Goal: Information Seeking & Learning: Learn about a topic

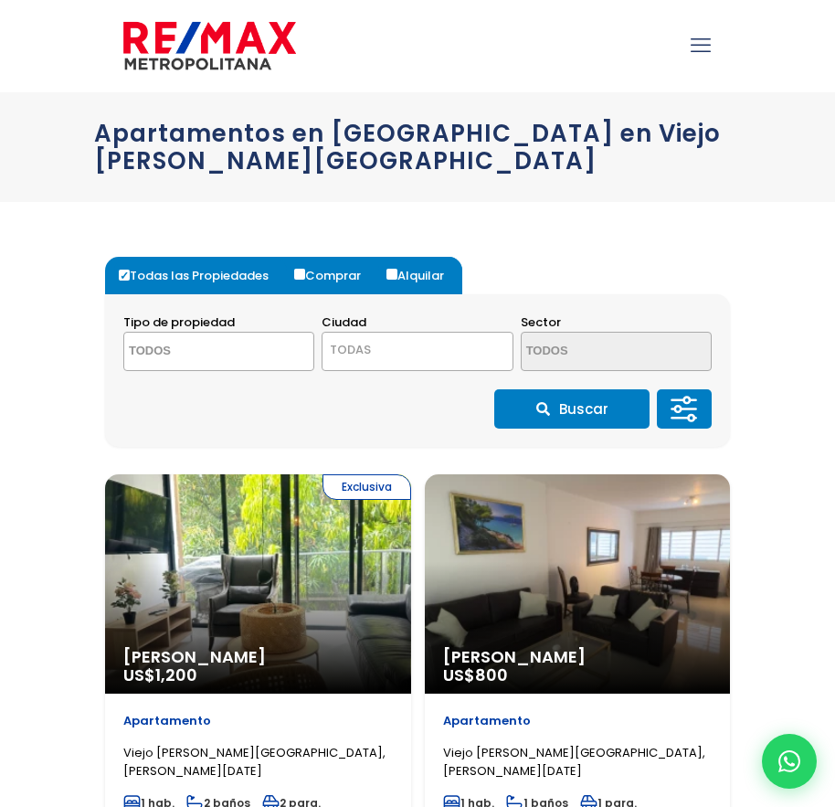
select select
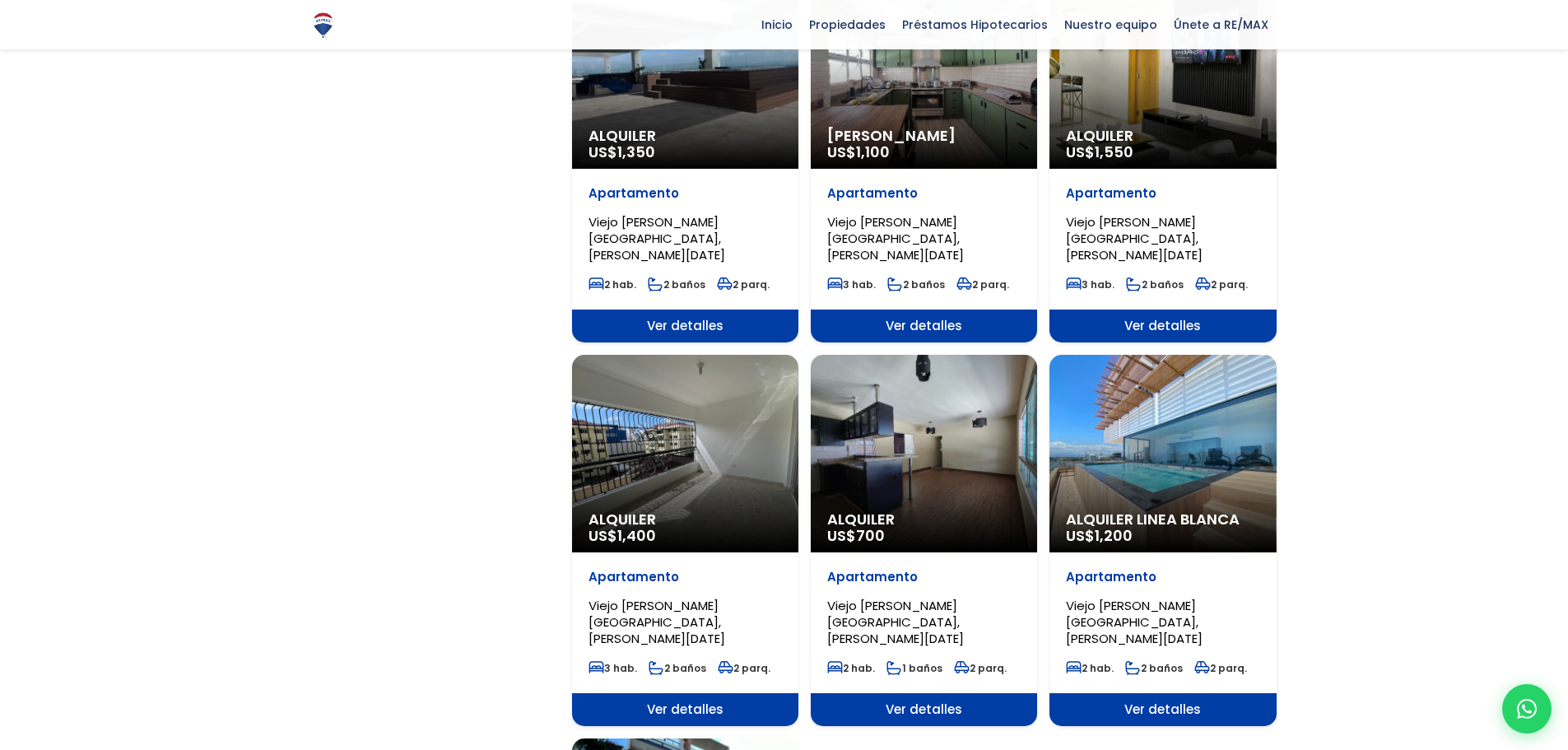
scroll to position [1235, 0]
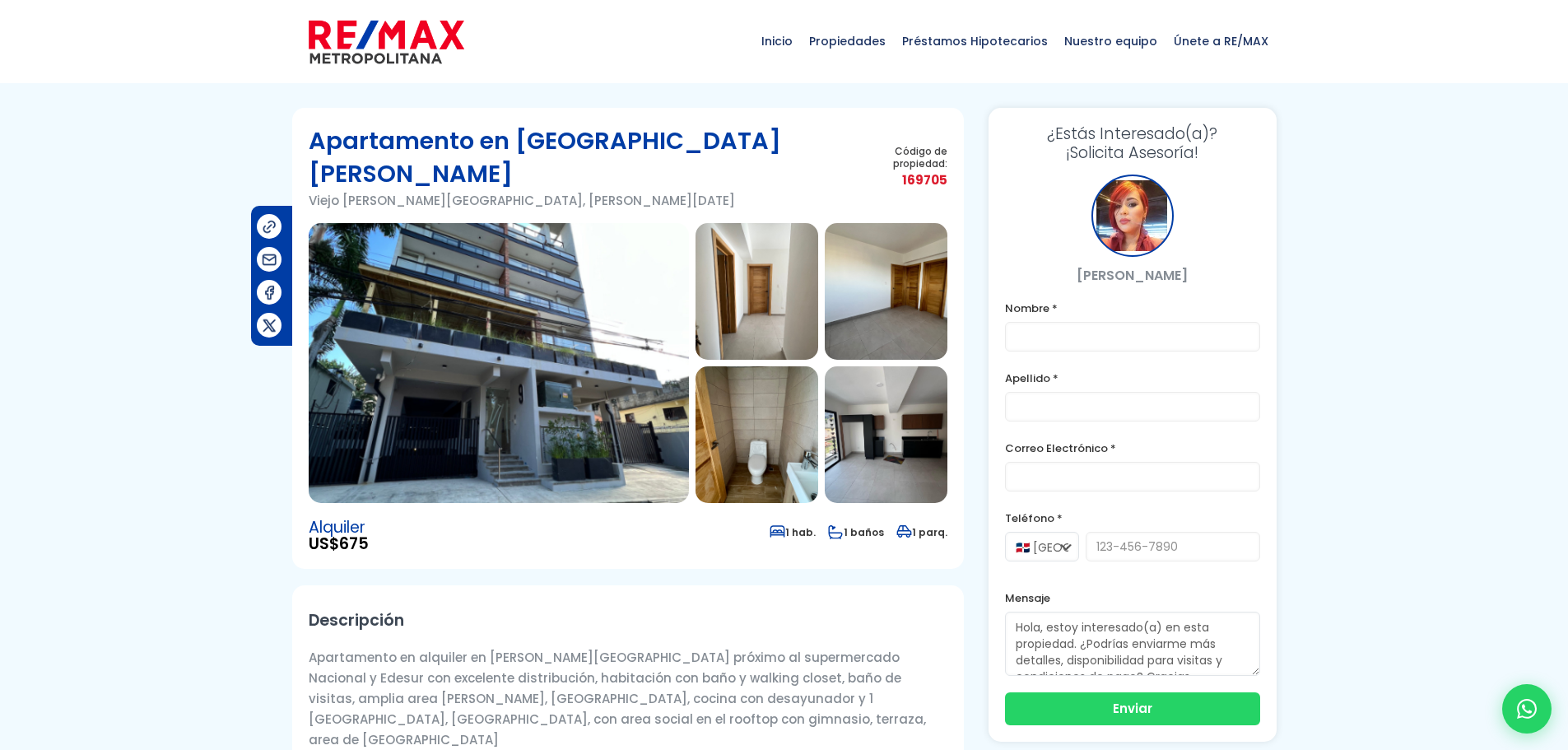
click at [910, 413] on img at bounding box center [886, 434] width 123 height 137
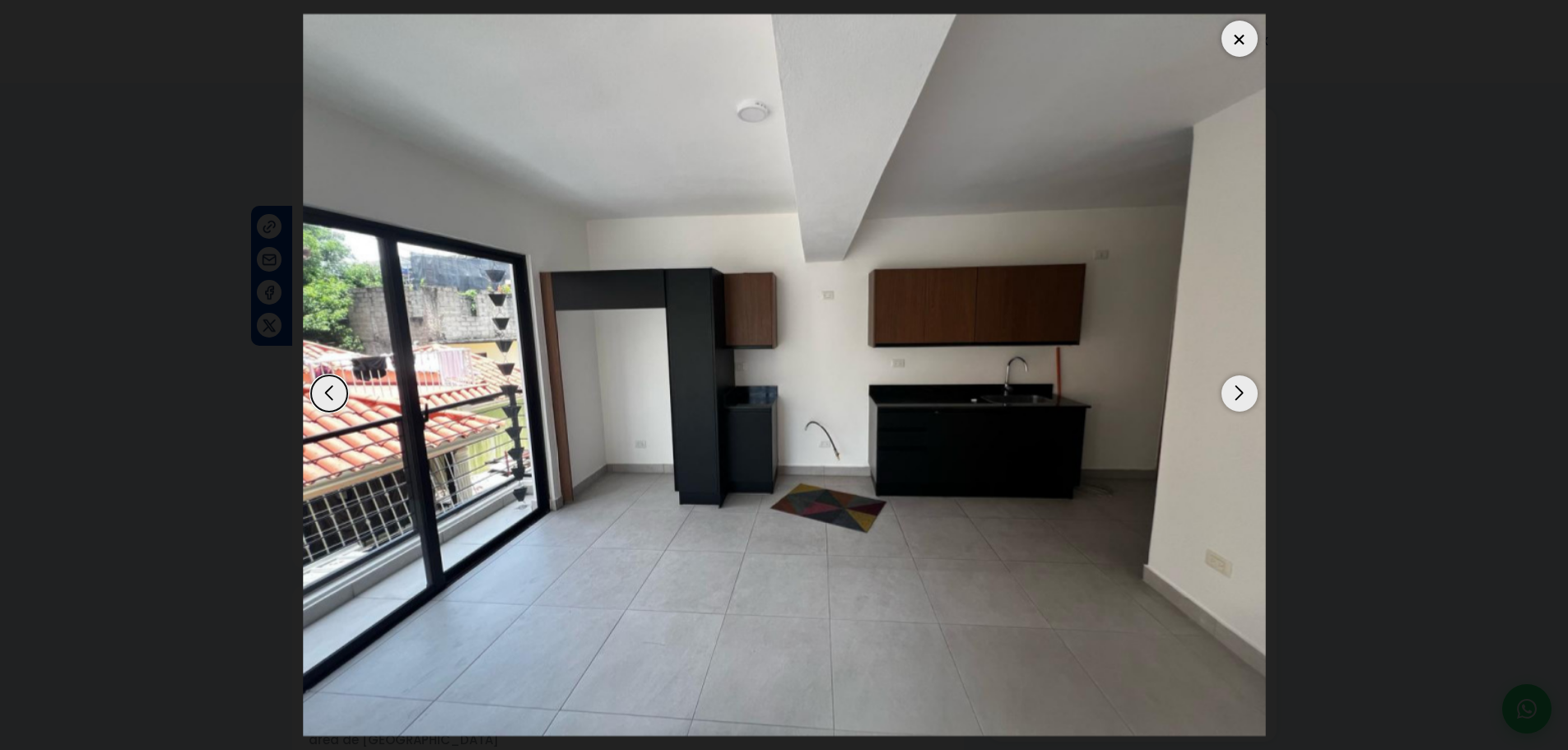
click at [1247, 395] on div "Next slide" at bounding box center [1239, 394] width 36 height 36
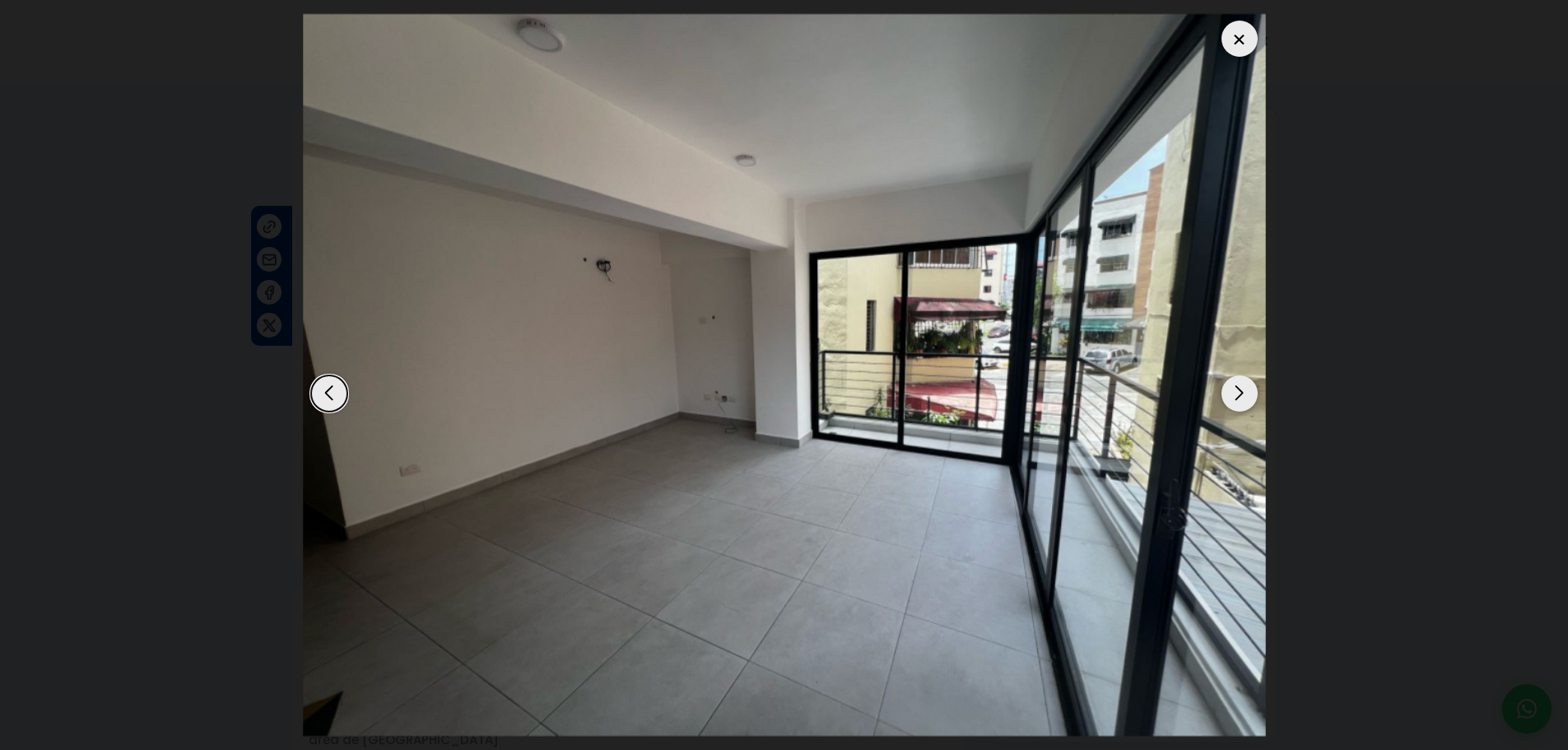
click at [1247, 395] on div "Next slide" at bounding box center [1239, 394] width 36 height 36
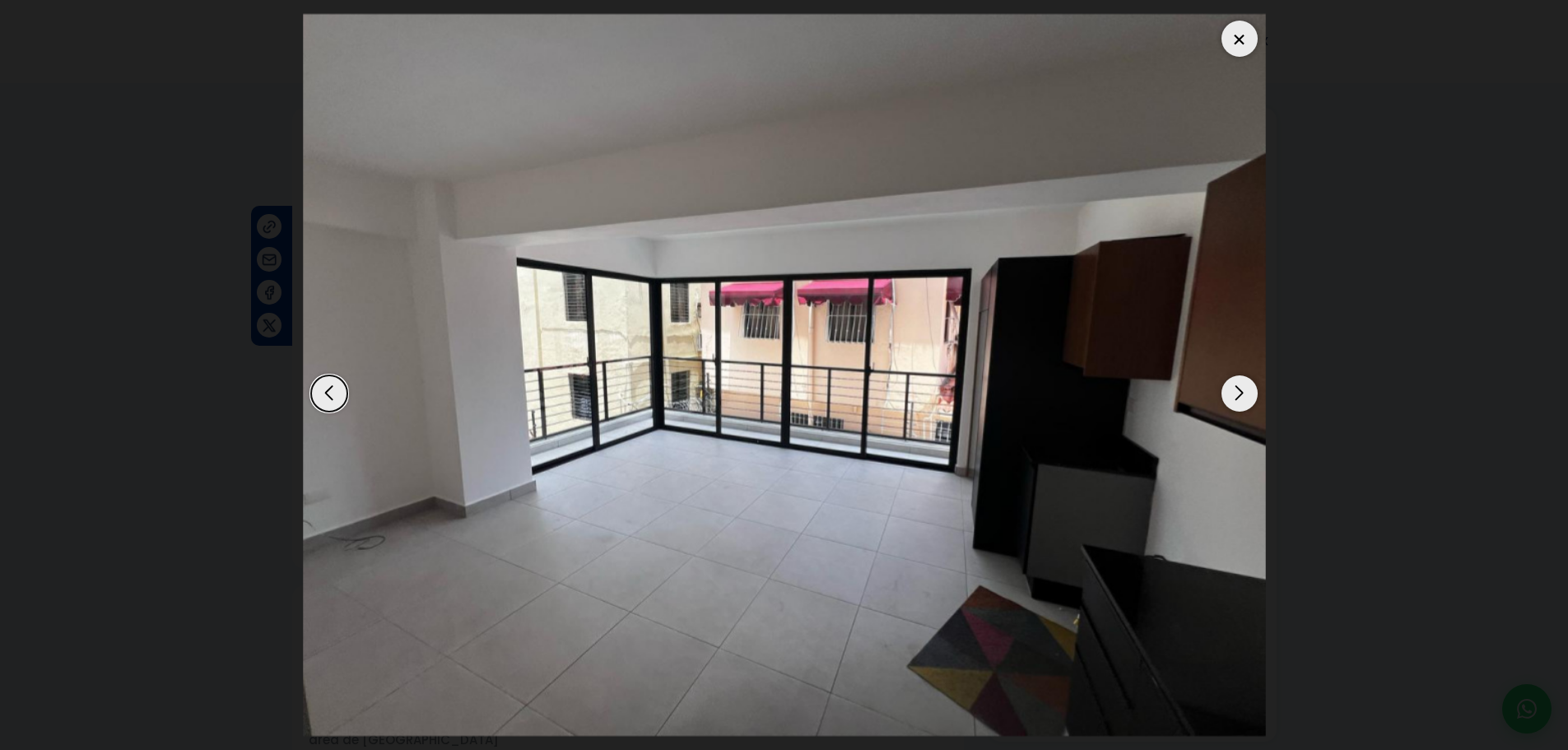
click at [1247, 395] on div "Next slide" at bounding box center [1239, 394] width 36 height 36
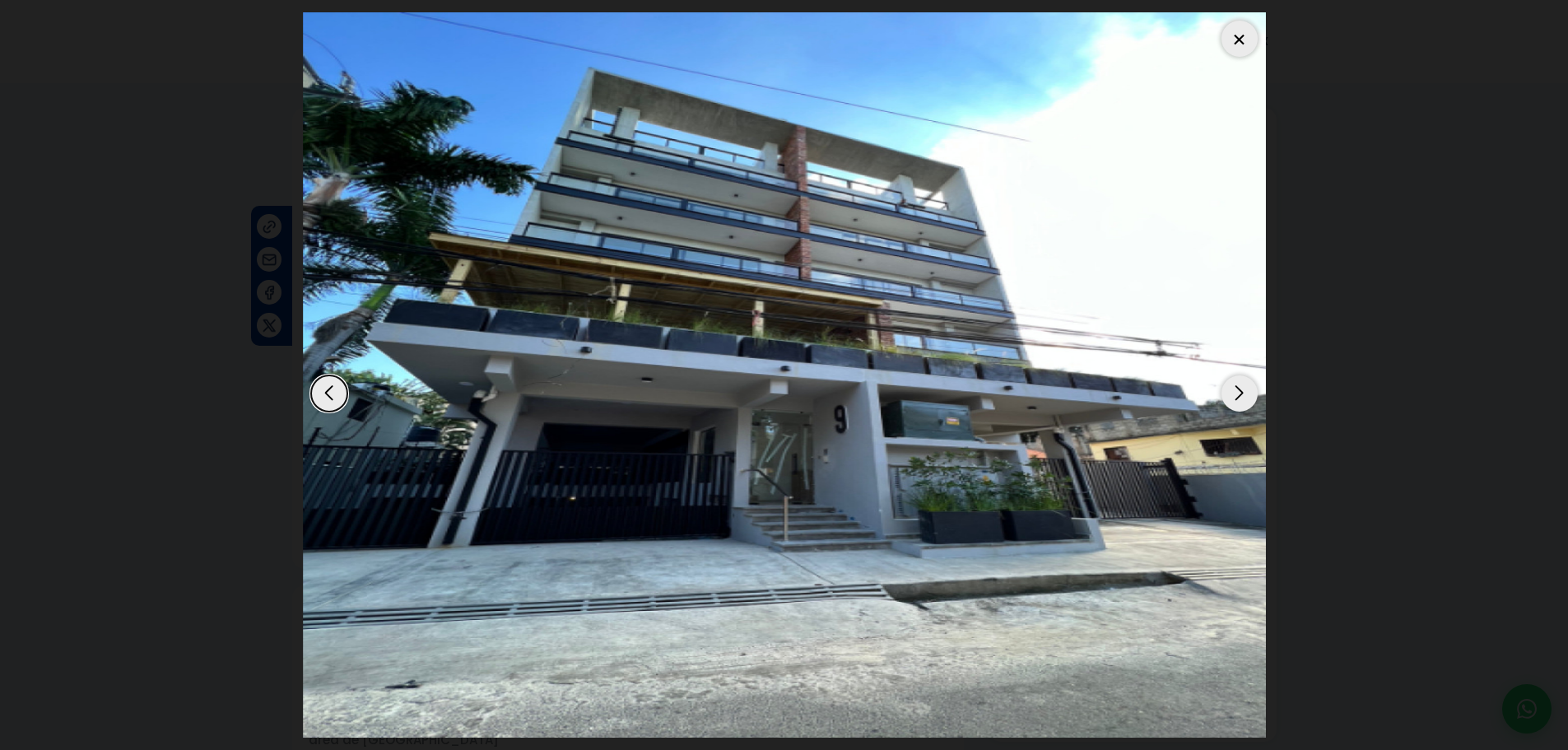
click at [1247, 395] on div "Next slide" at bounding box center [1239, 394] width 36 height 36
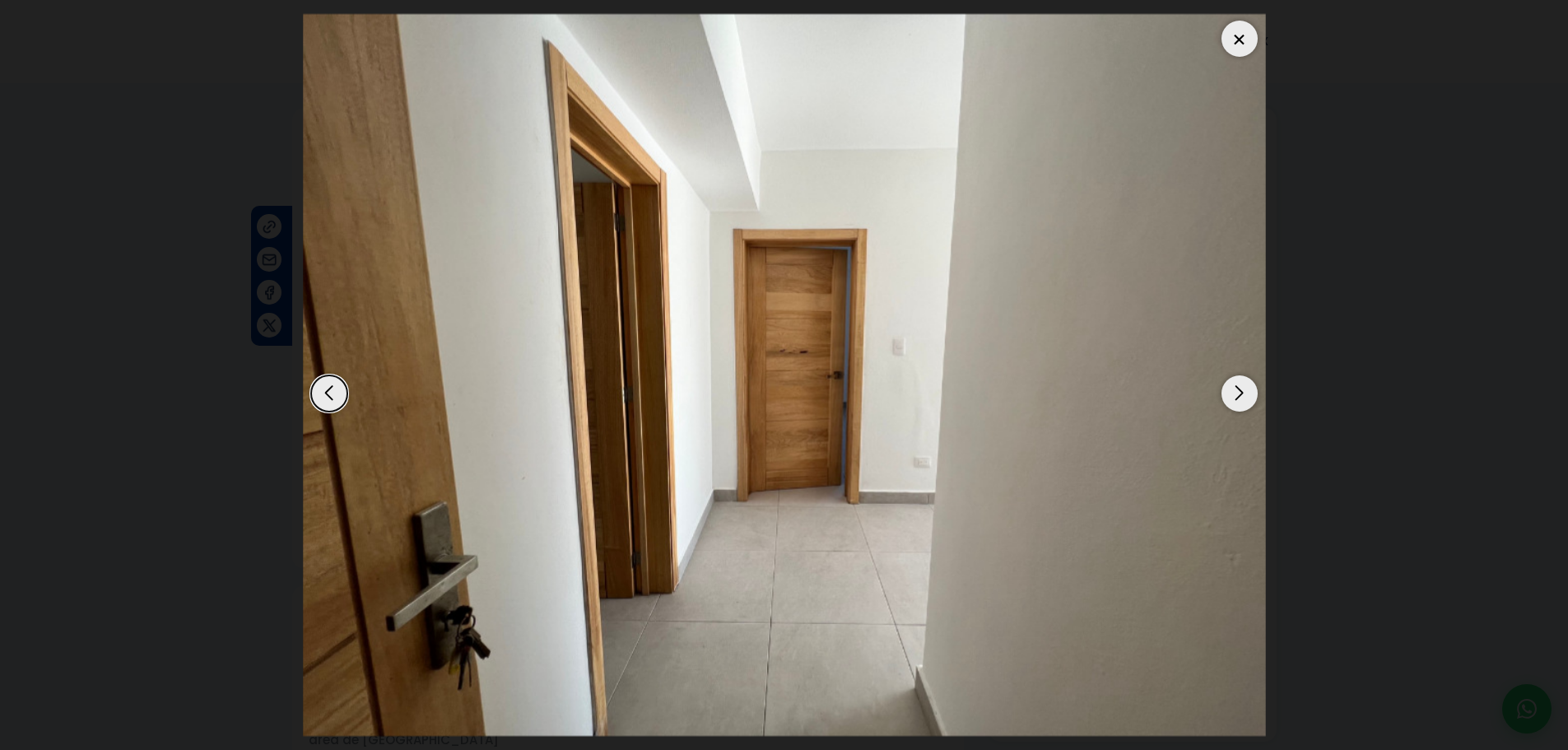
click at [1247, 395] on div "Next slide" at bounding box center [1239, 394] width 36 height 36
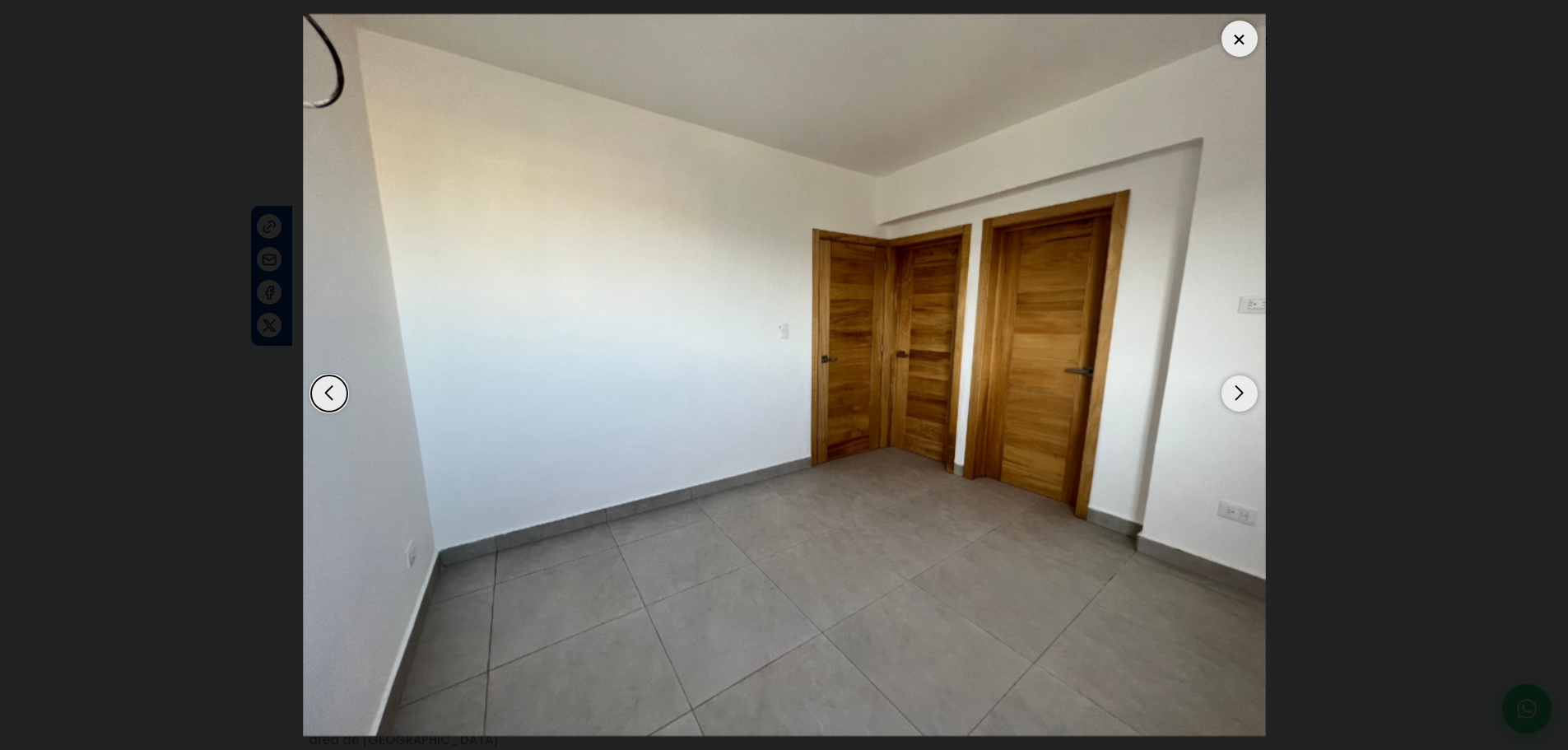
click at [1247, 395] on div "Next slide" at bounding box center [1239, 394] width 36 height 36
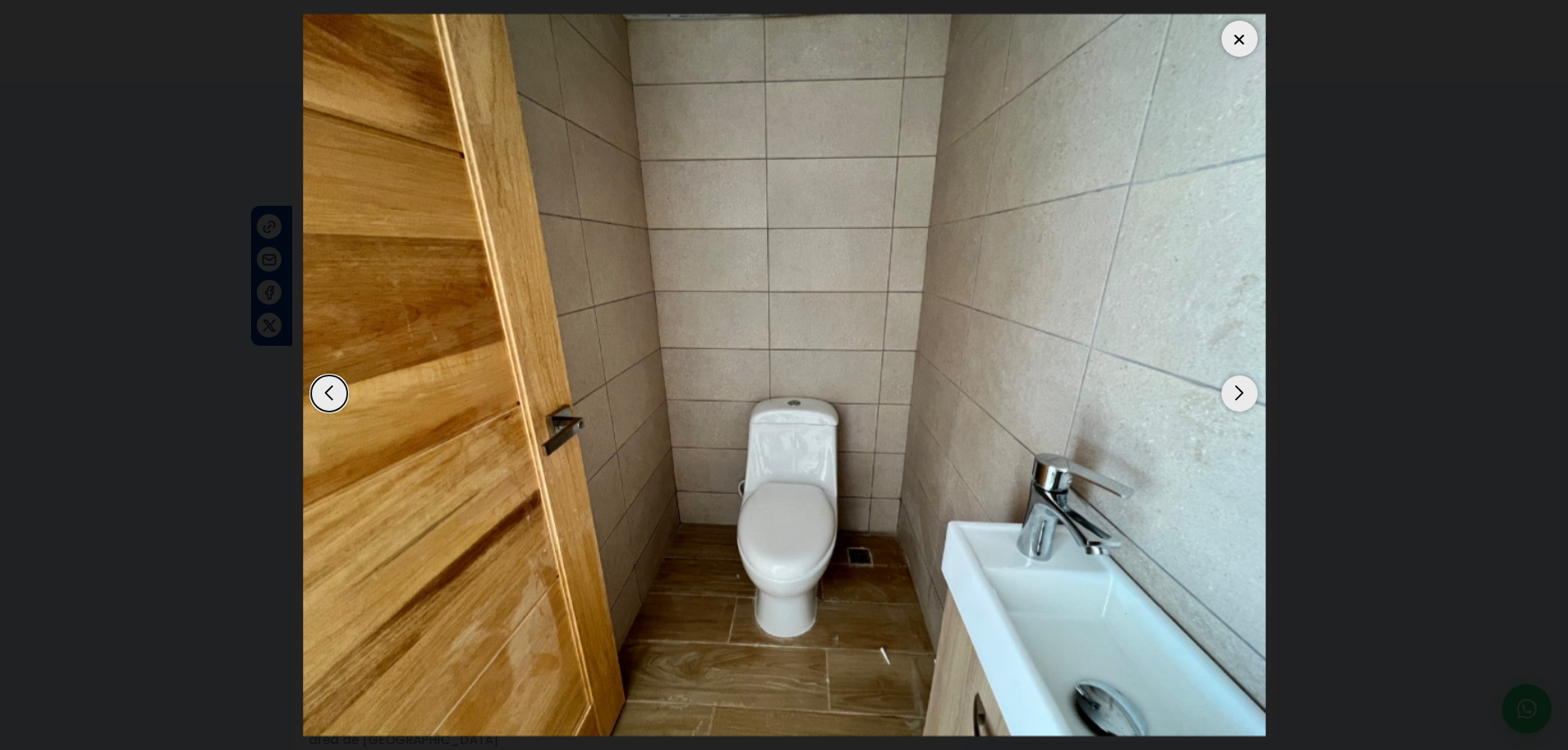
click at [1247, 395] on div "Next slide" at bounding box center [1239, 394] width 36 height 36
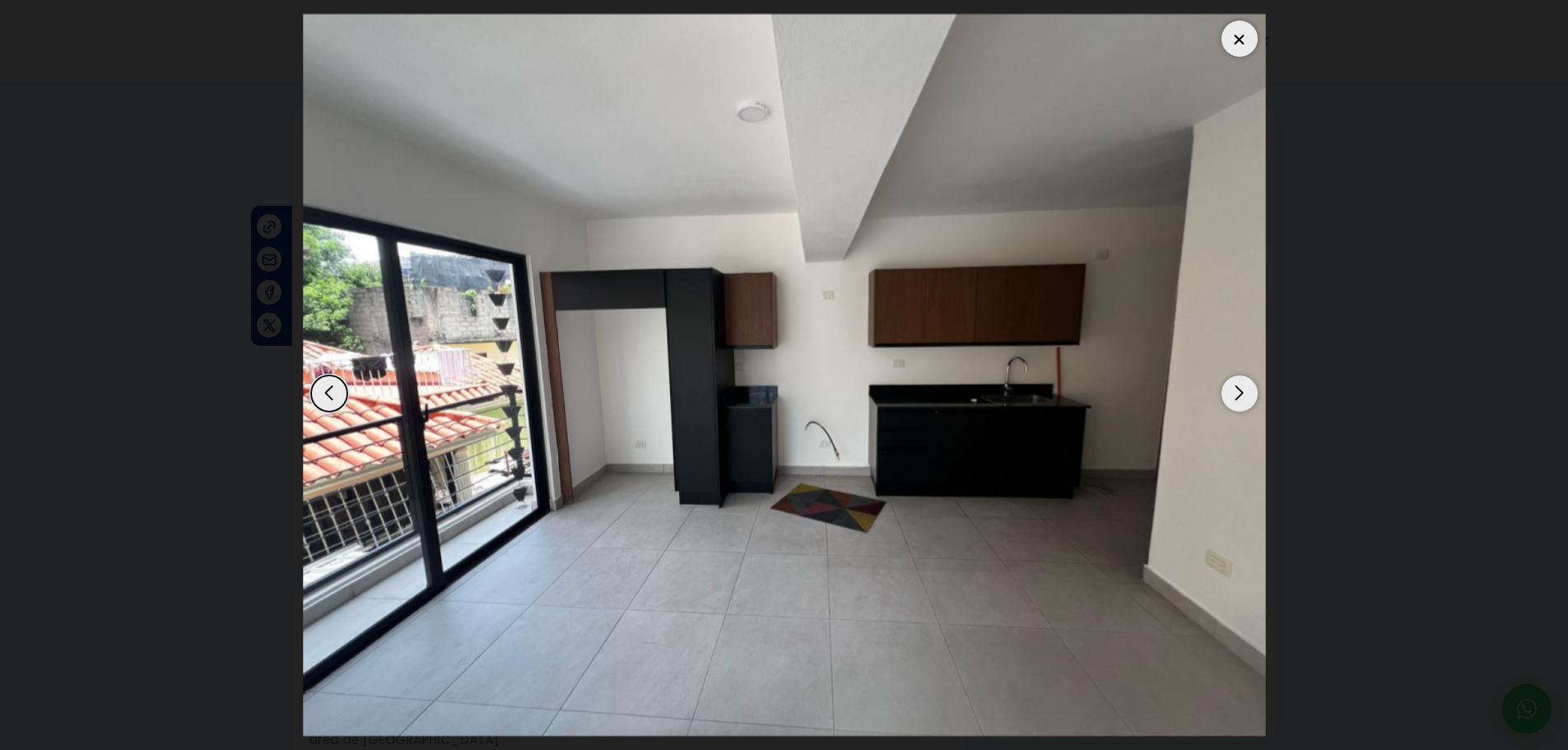
click at [1247, 395] on div "Next slide" at bounding box center [1239, 394] width 36 height 36
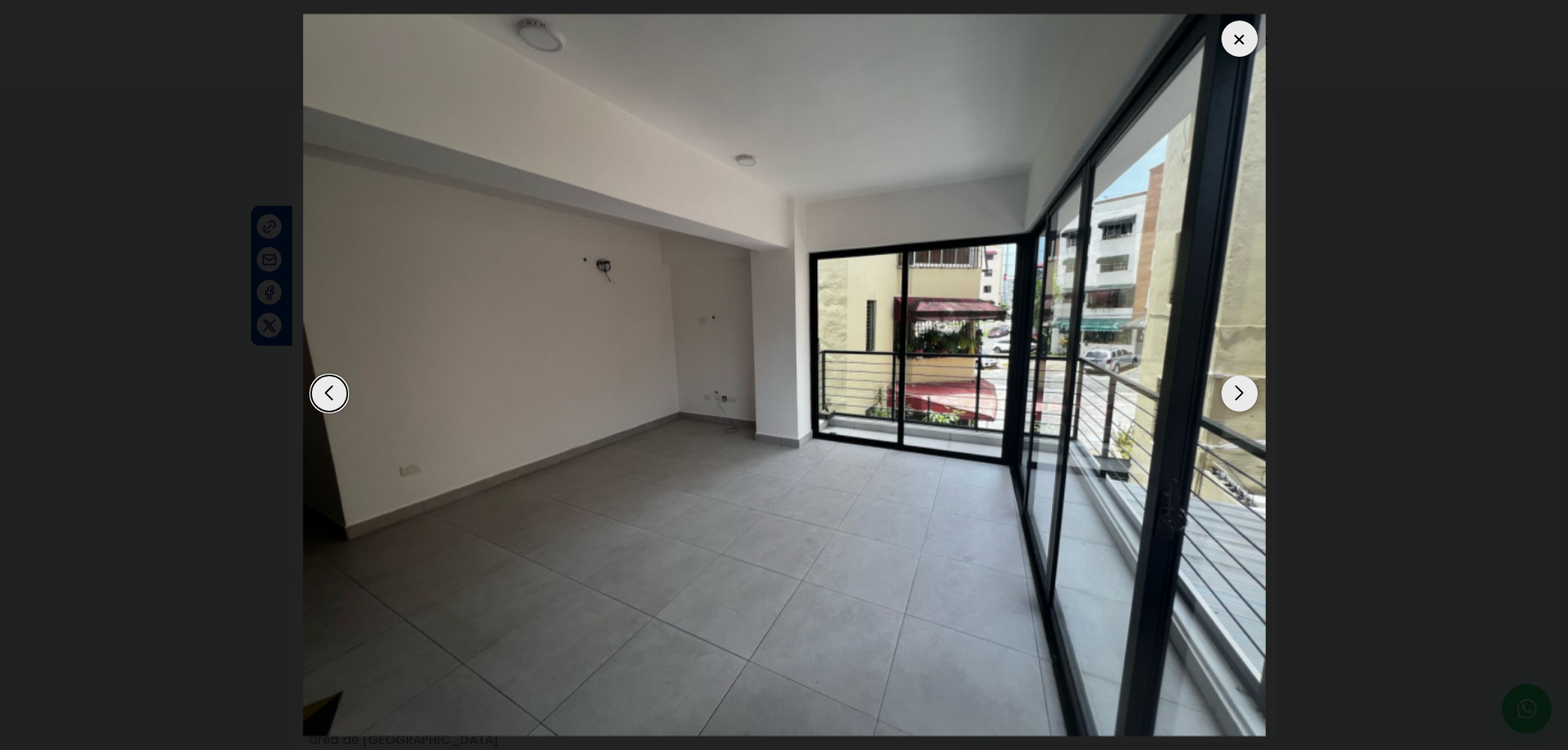
click at [1247, 395] on div "Next slide" at bounding box center [1239, 394] width 36 height 36
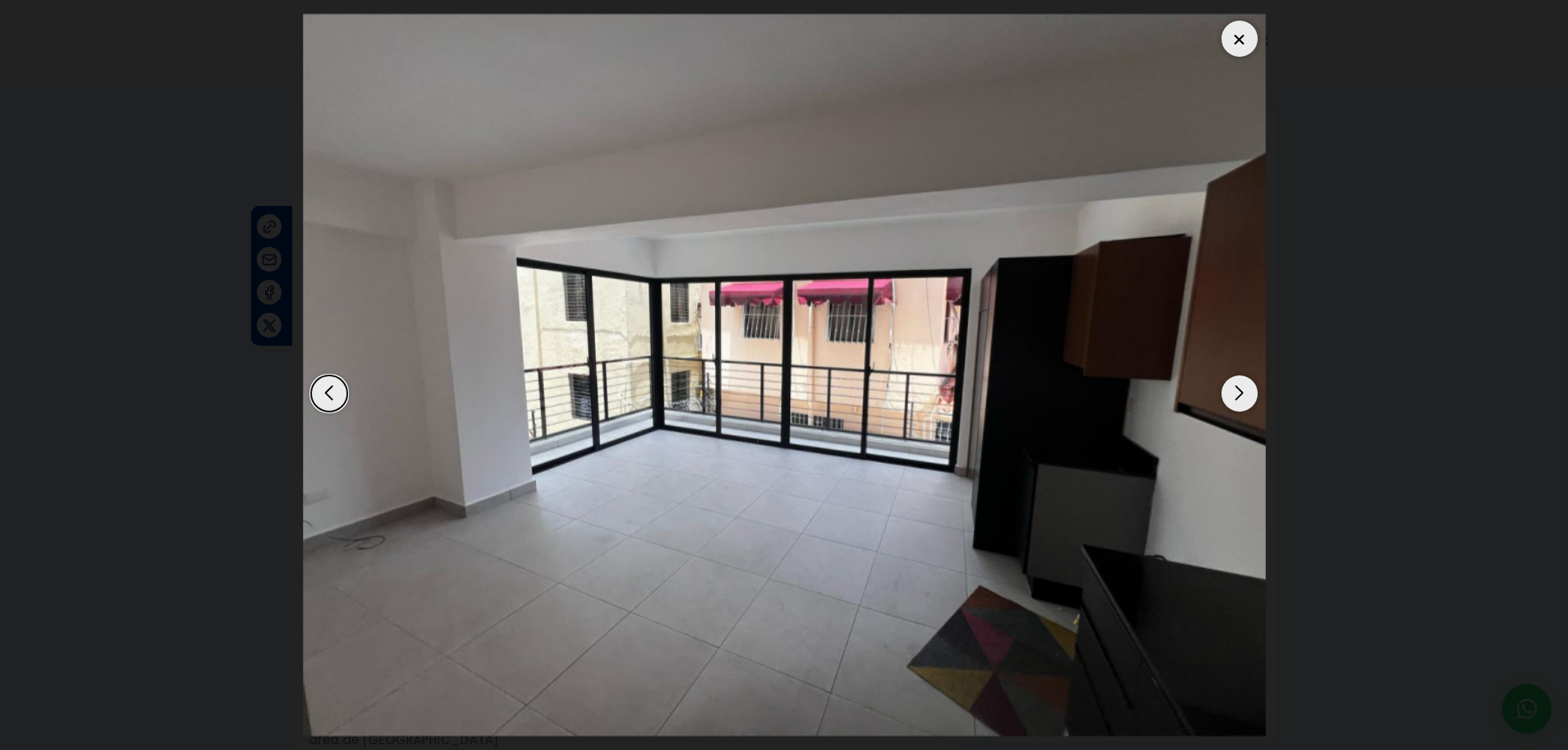
click at [1247, 395] on div "Next slide" at bounding box center [1239, 394] width 36 height 36
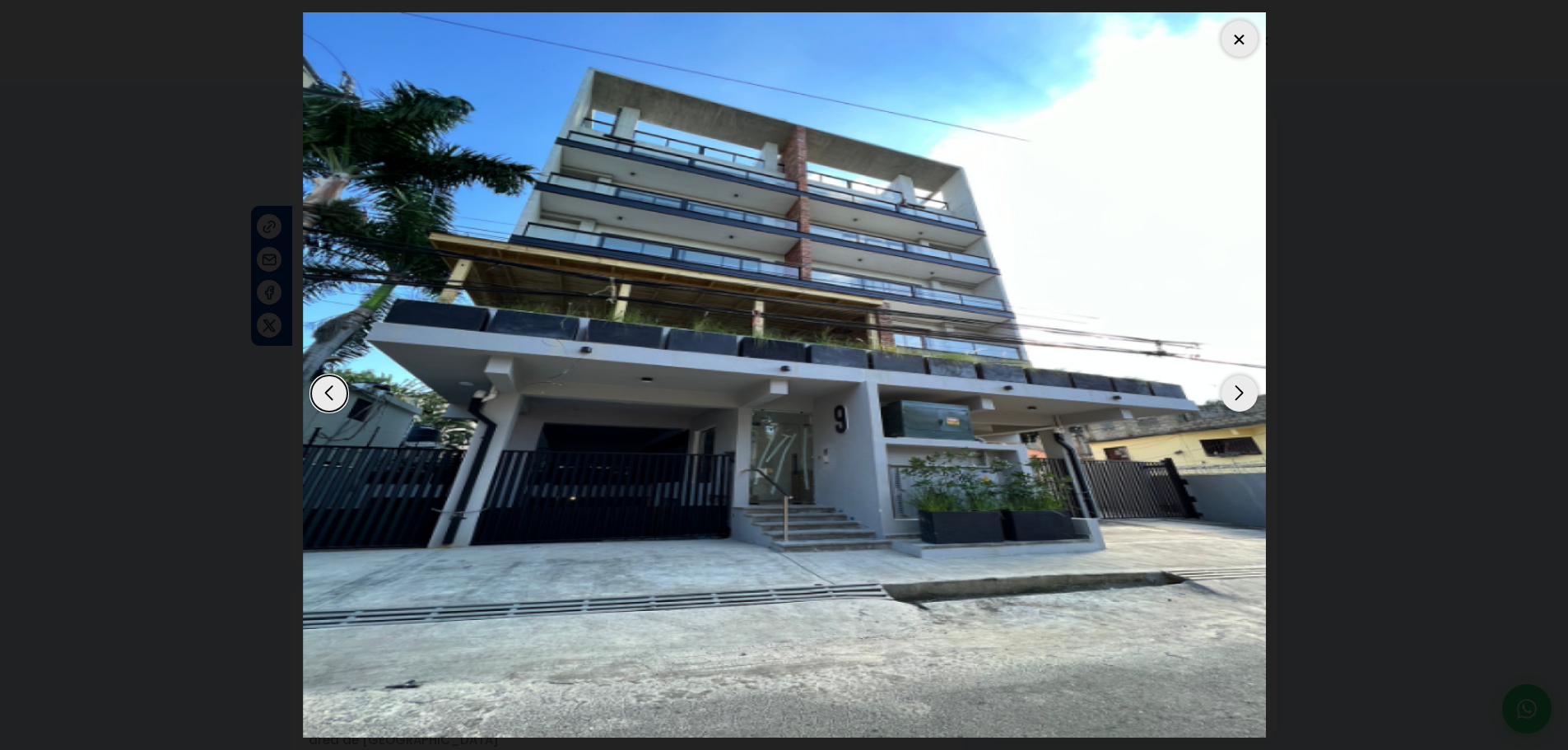
click at [1247, 395] on div "Next slide" at bounding box center [1239, 394] width 36 height 36
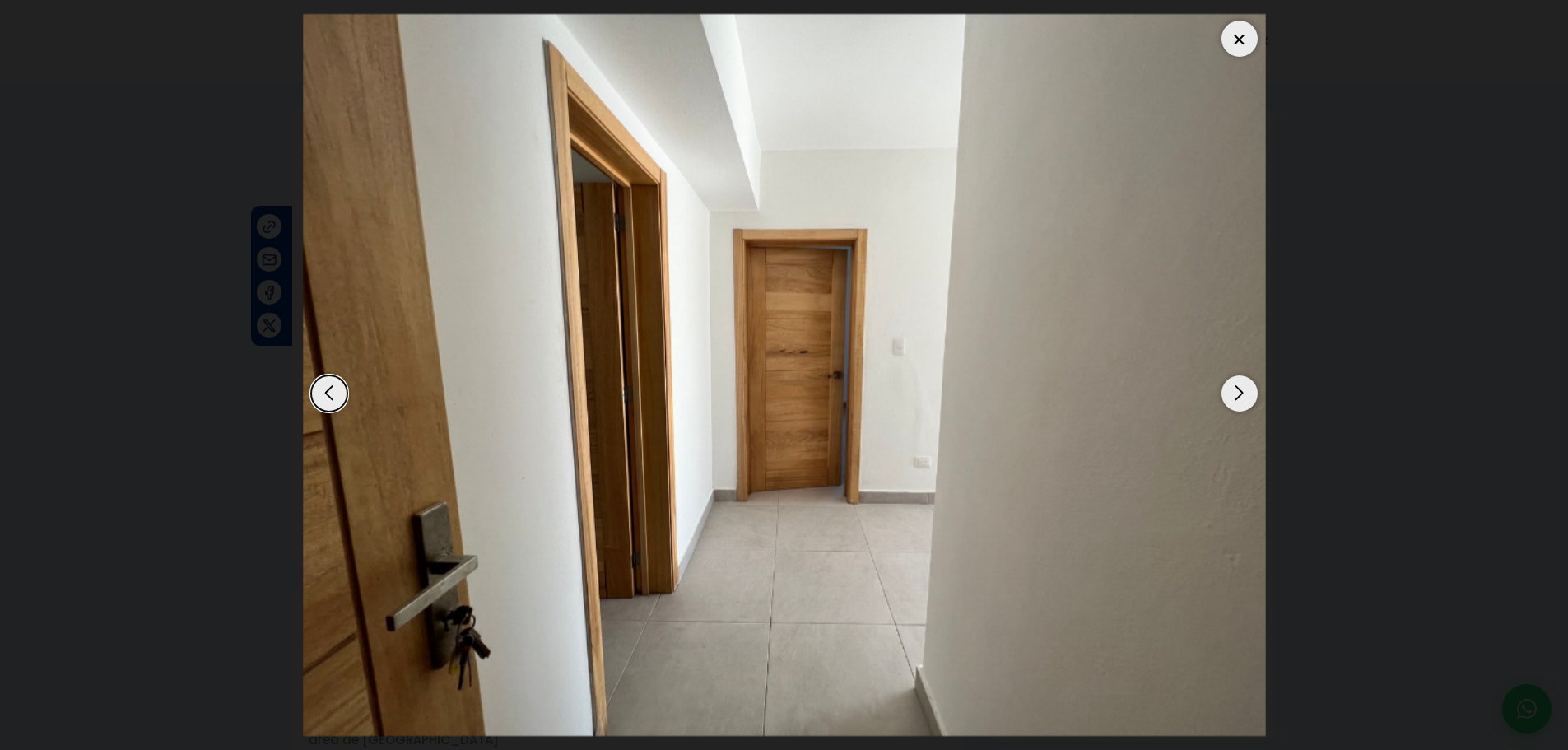
click at [1247, 395] on div "Next slide" at bounding box center [1239, 394] width 36 height 36
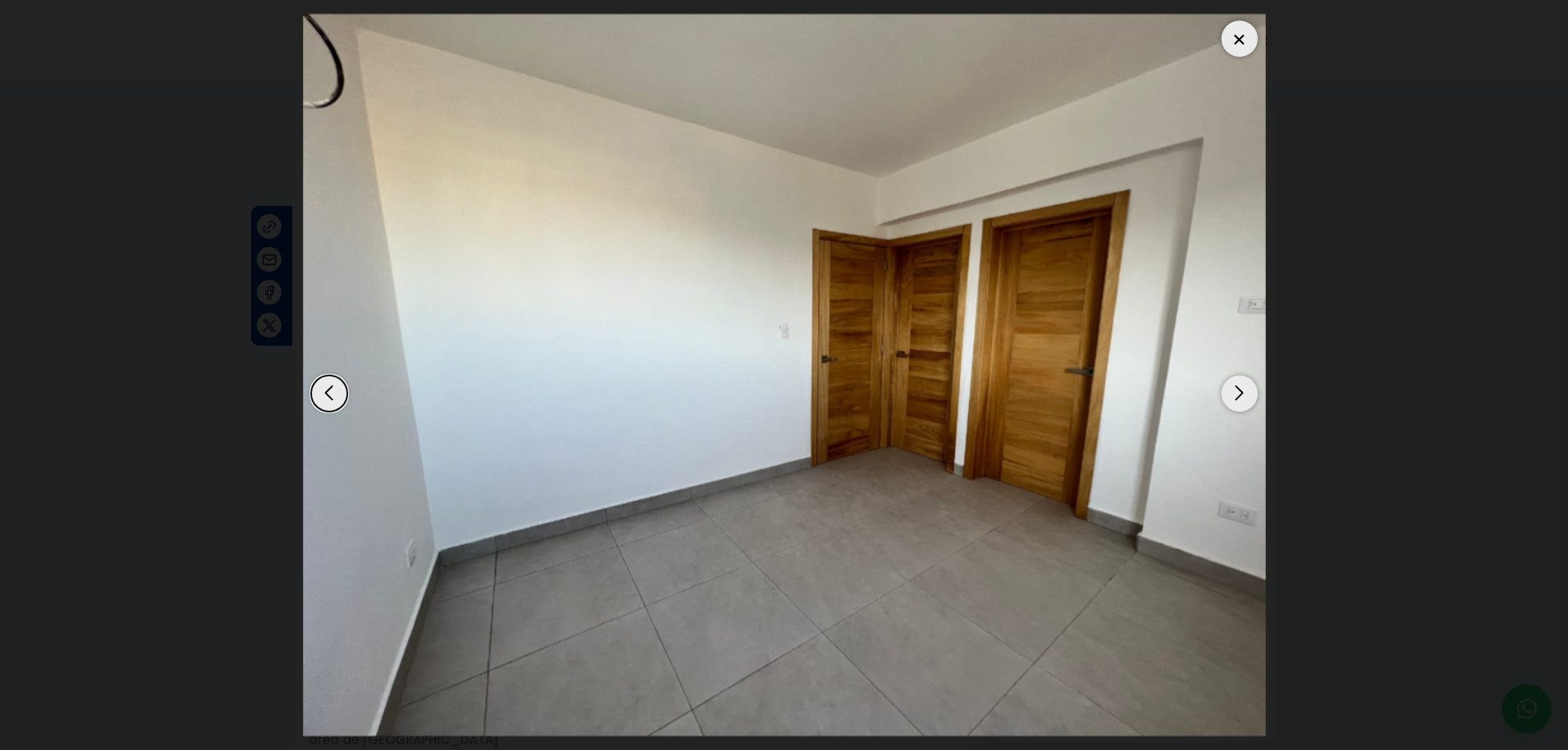
click at [1247, 395] on div "Next slide" at bounding box center [1239, 394] width 36 height 36
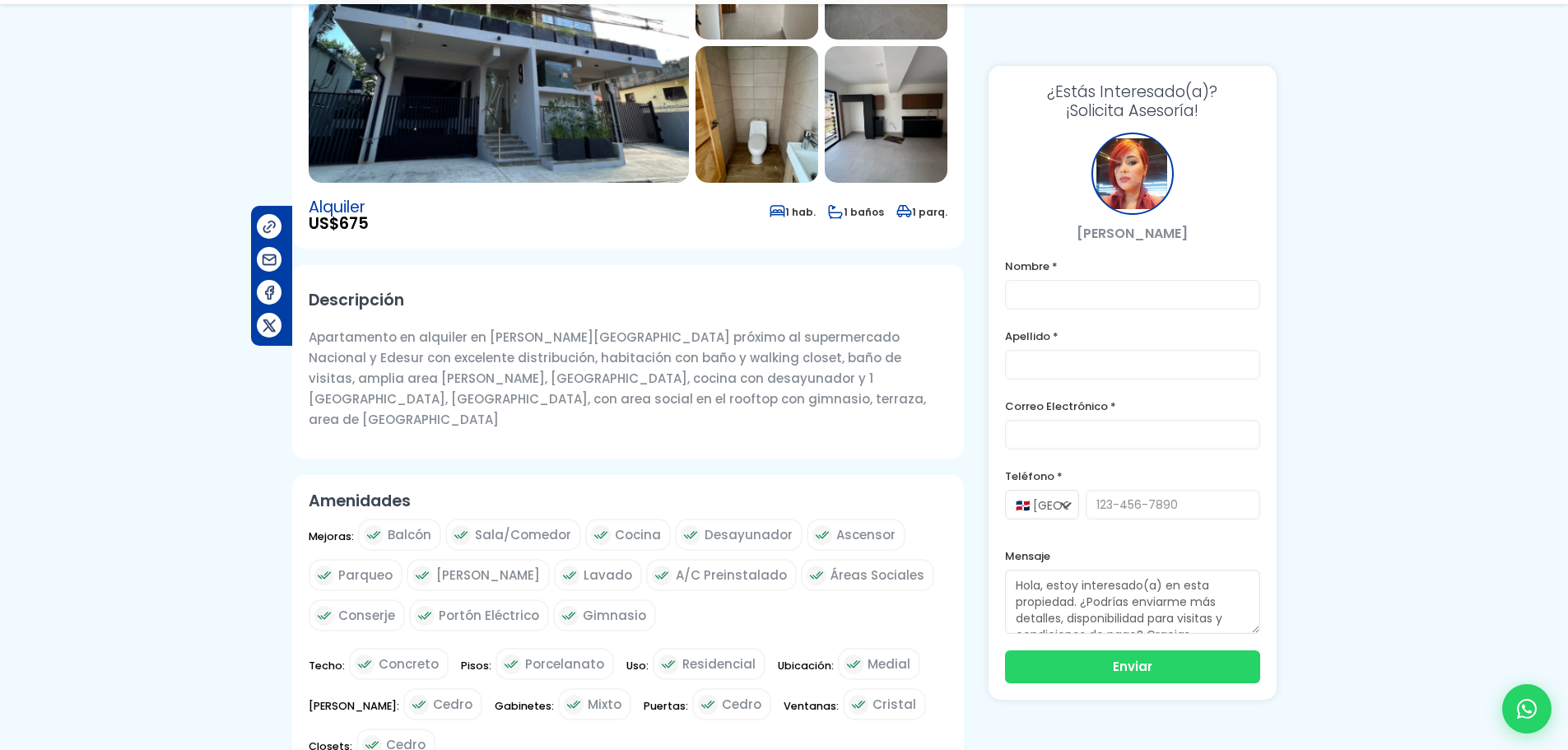
scroll to position [329, 0]
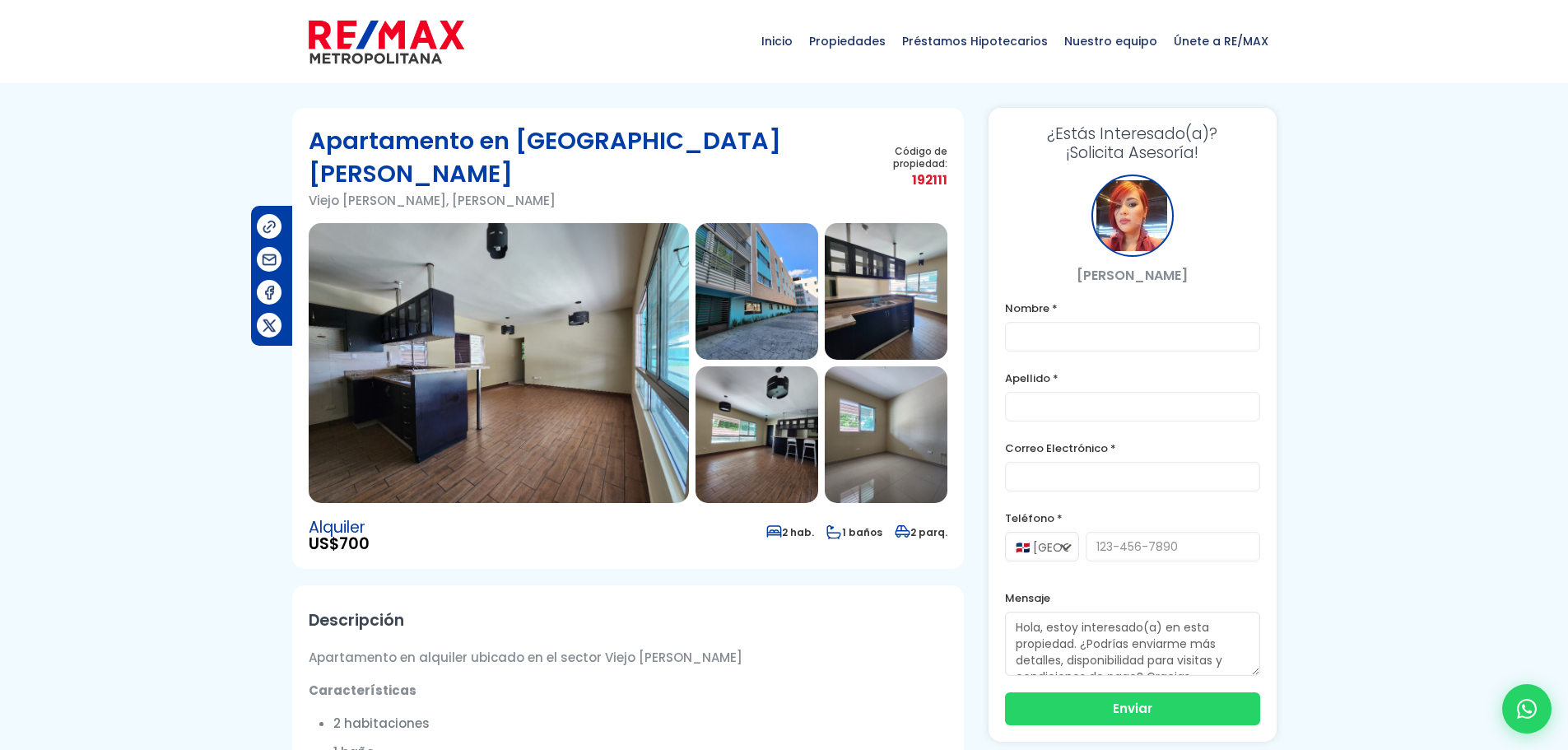
click at [792, 285] on img at bounding box center [757, 292] width 123 height 137
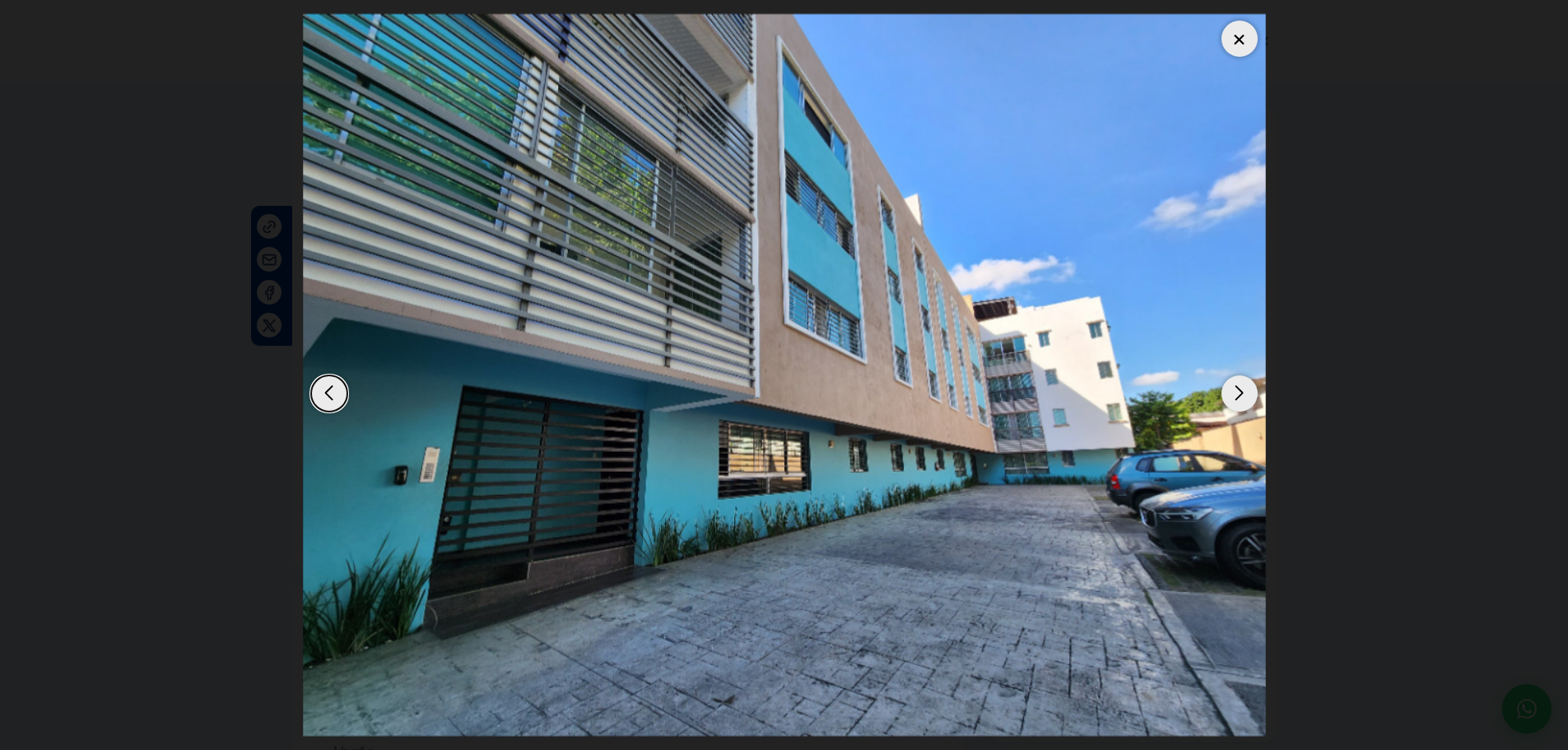
click at [1234, 399] on div "Next slide" at bounding box center [1239, 394] width 36 height 36
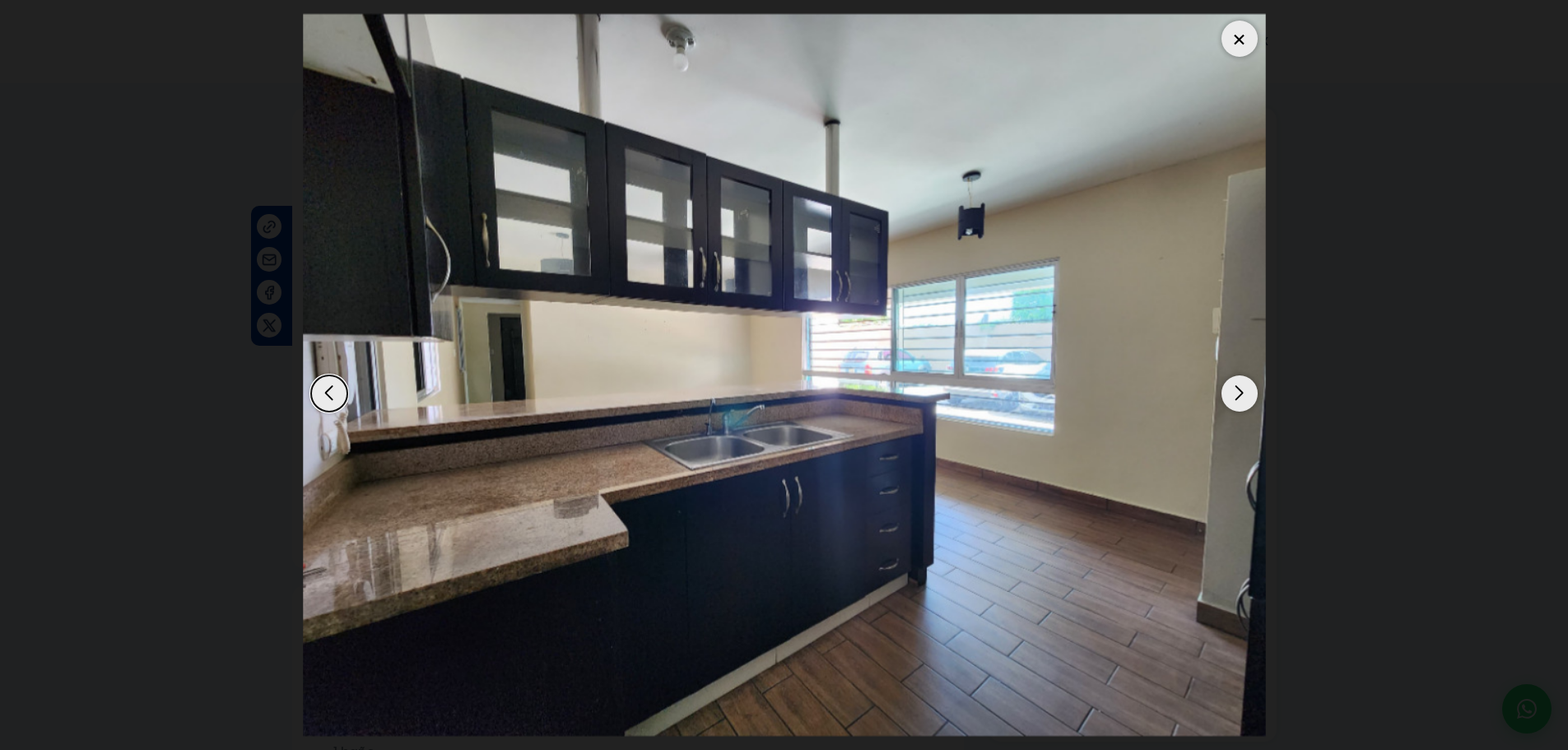
click at [1234, 399] on div "Next slide" at bounding box center [1239, 394] width 36 height 36
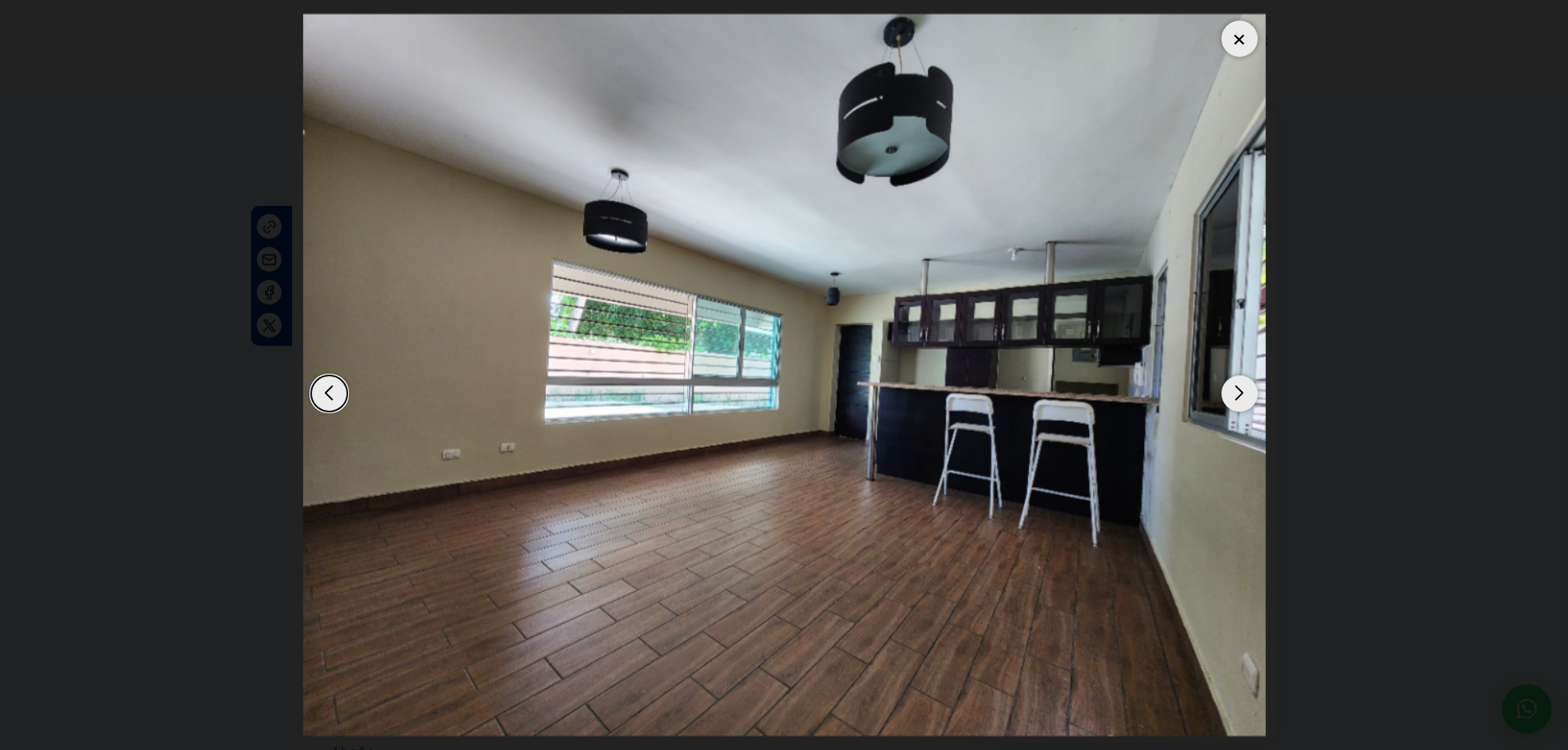
click at [1234, 399] on div "Next slide" at bounding box center [1239, 394] width 36 height 36
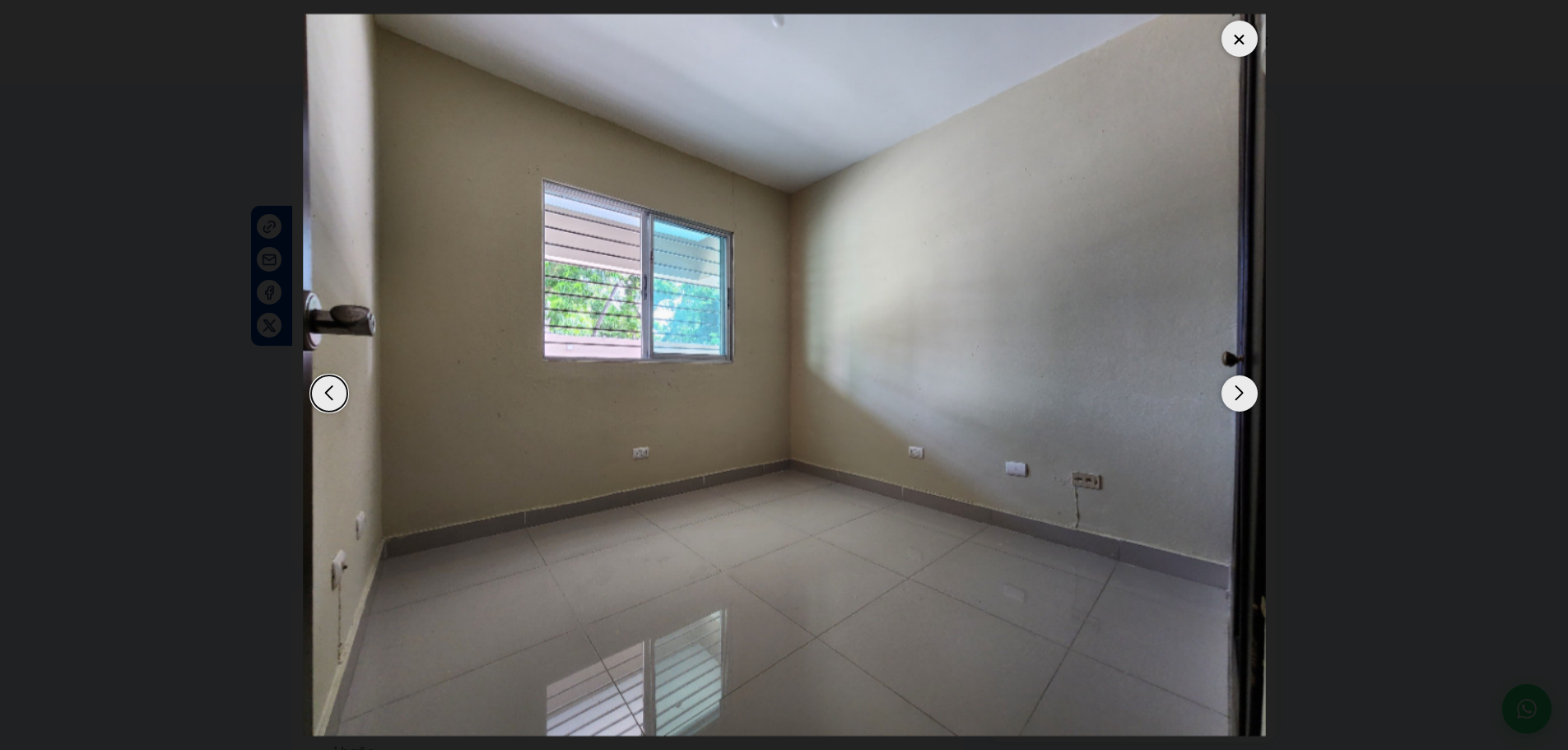
click at [1234, 399] on div "Next slide" at bounding box center [1239, 394] width 36 height 36
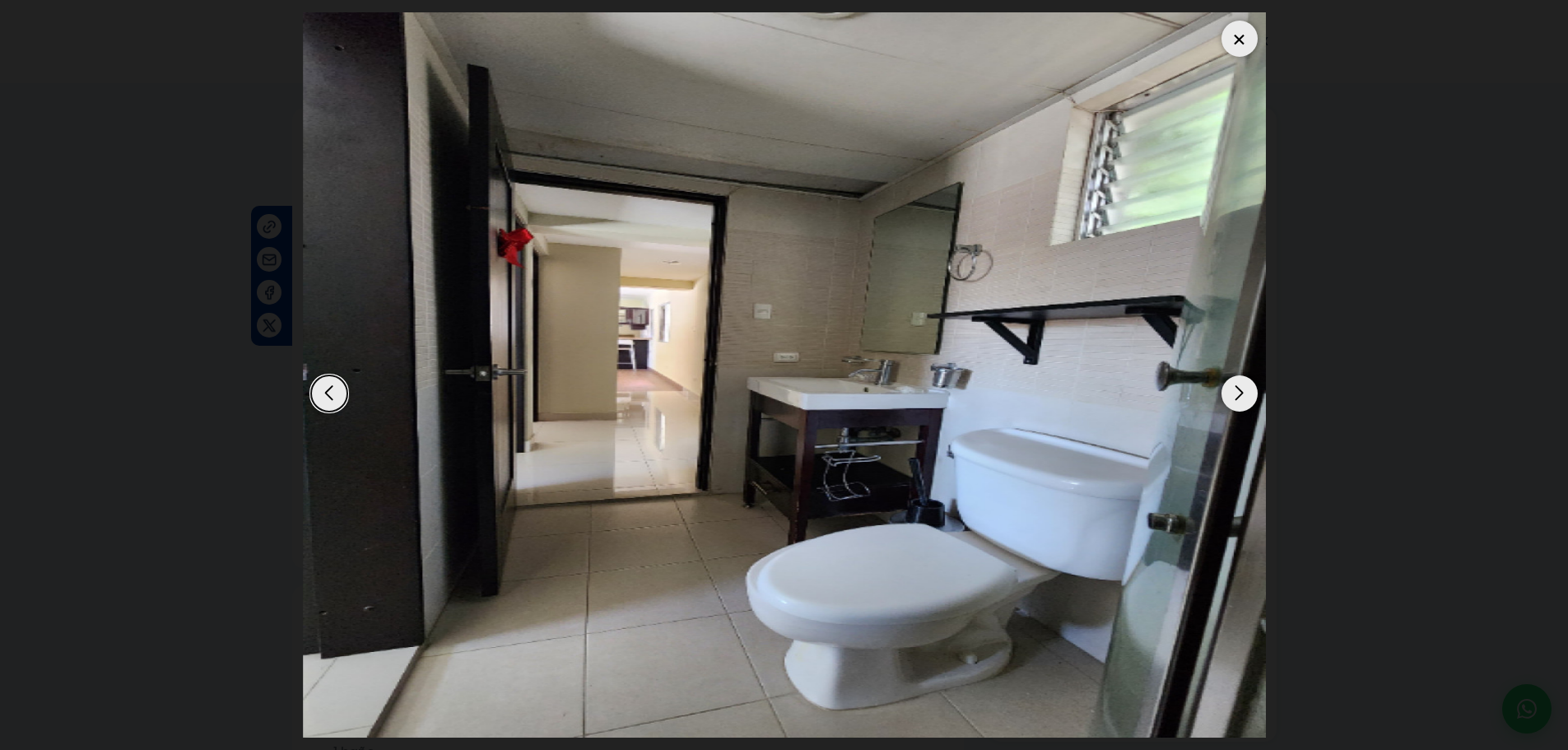
click at [1234, 399] on div "Next slide" at bounding box center [1239, 394] width 36 height 36
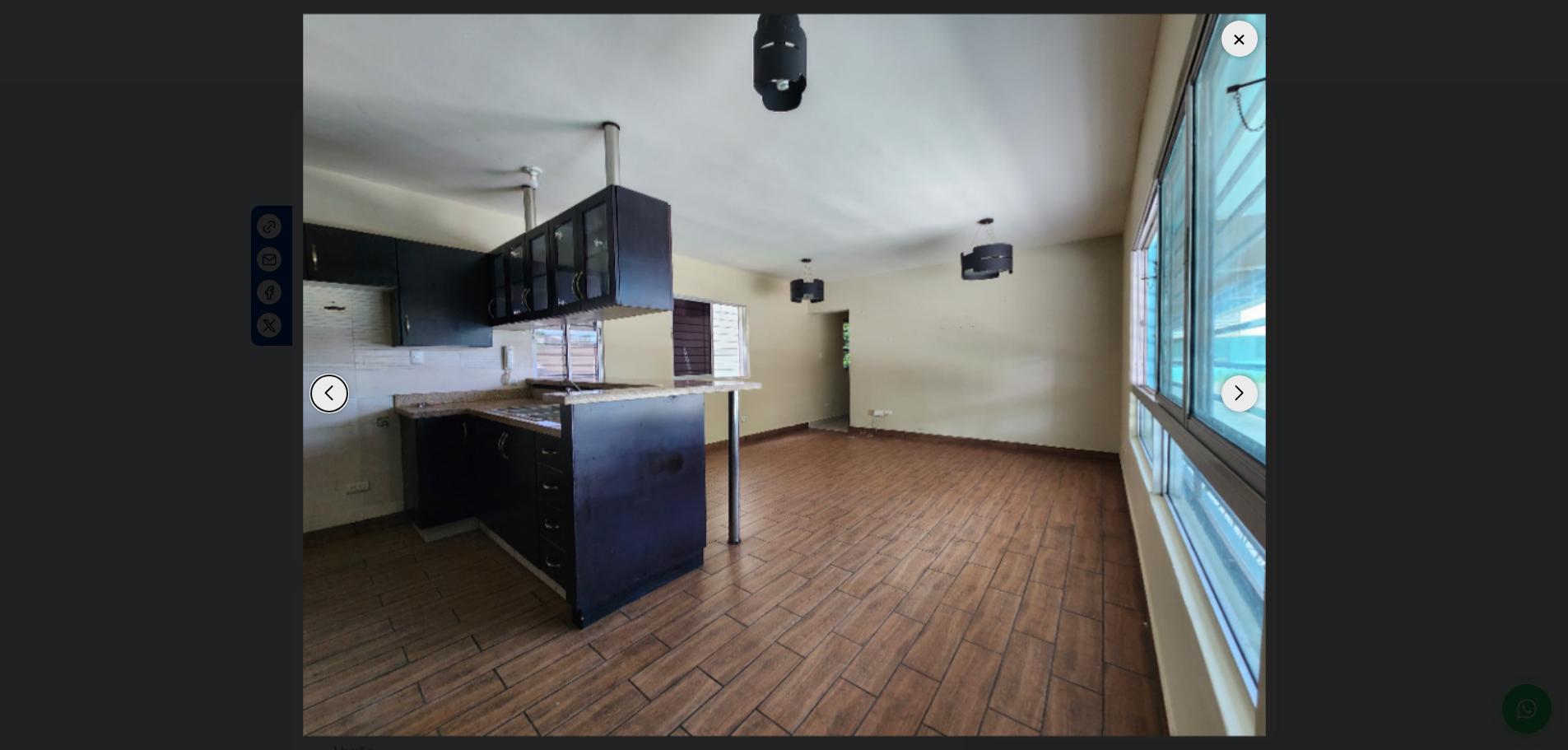
click at [318, 392] on div "Previous slide" at bounding box center [329, 394] width 36 height 36
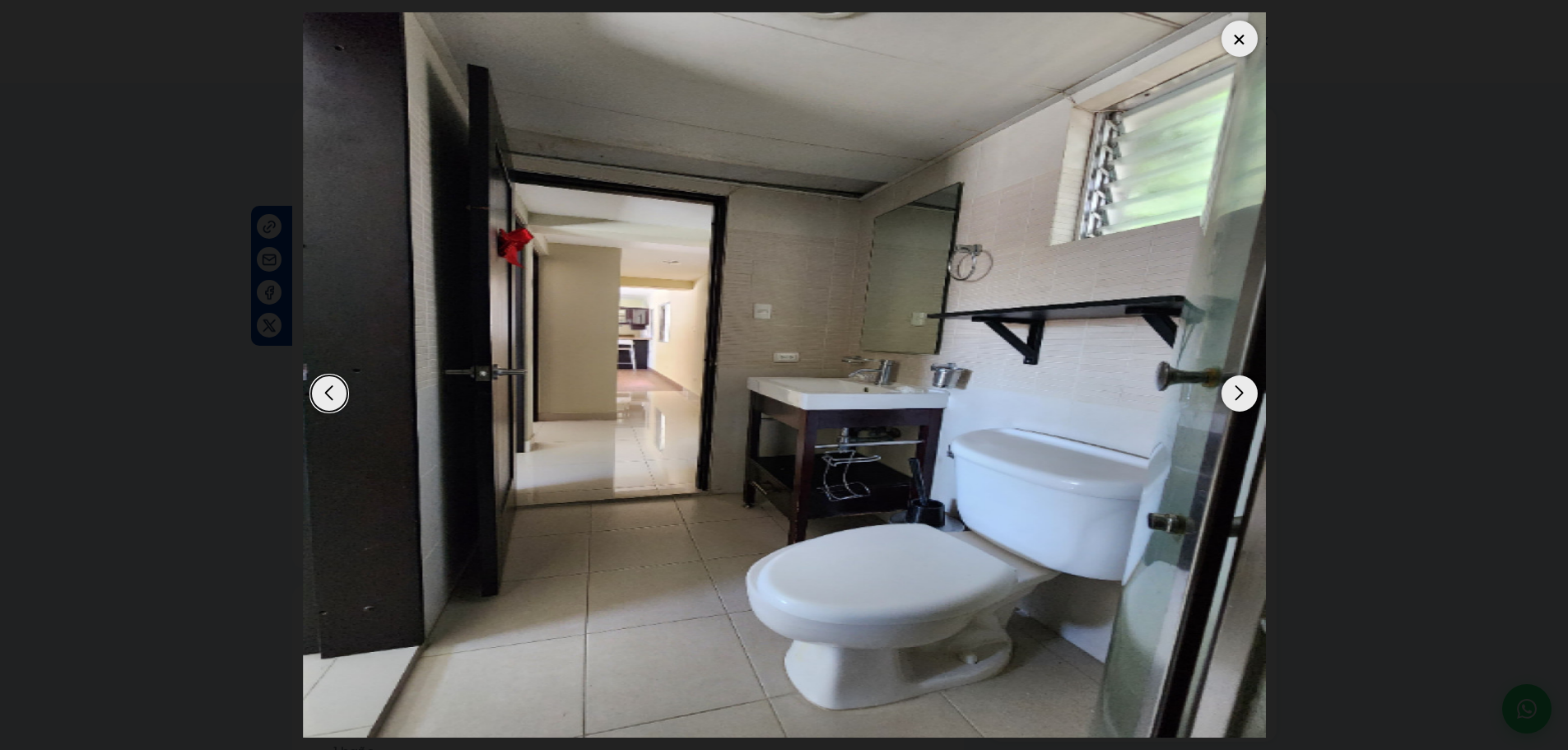
click at [1235, 391] on div "Next slide" at bounding box center [1239, 394] width 36 height 36
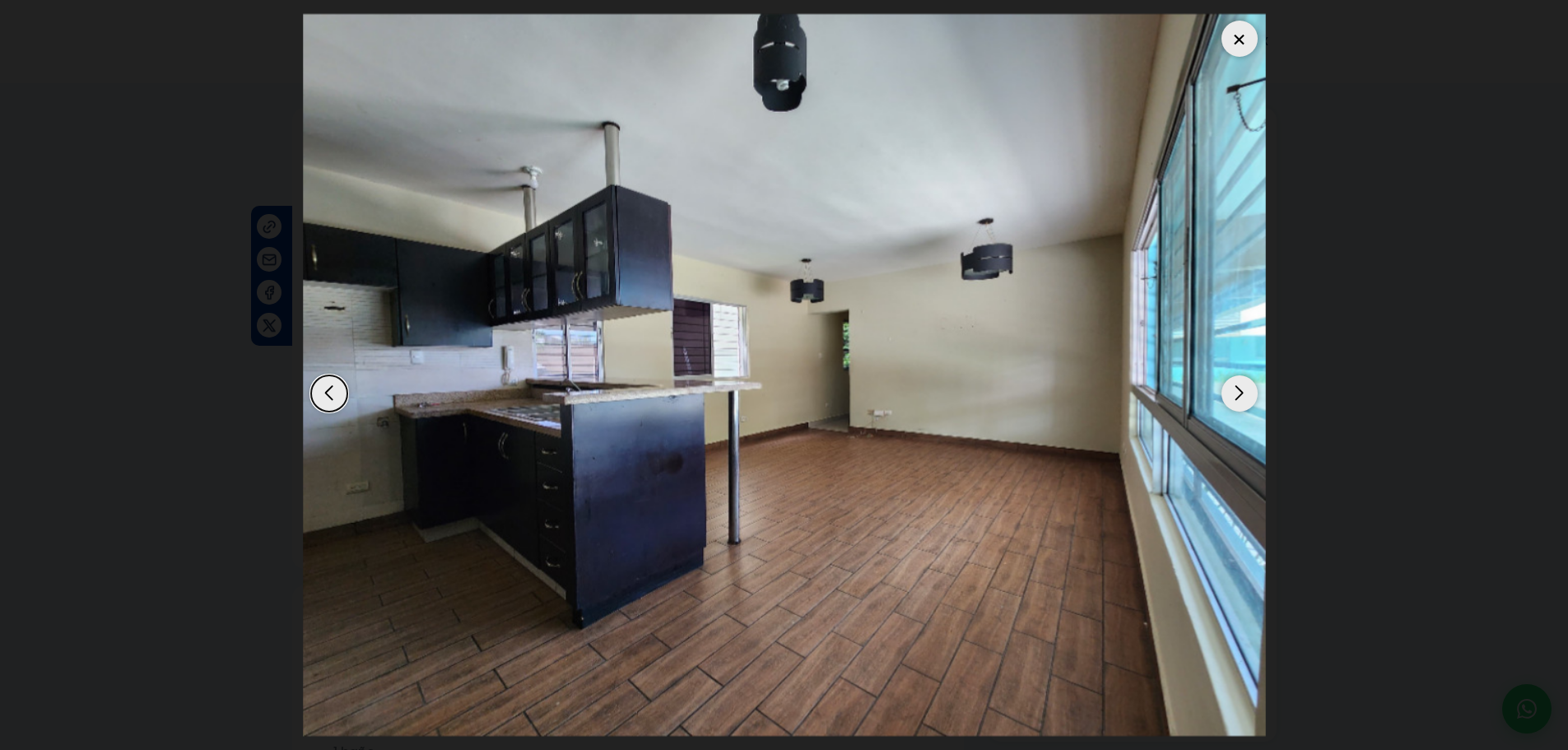
click at [1235, 391] on div "Next slide" at bounding box center [1239, 394] width 36 height 36
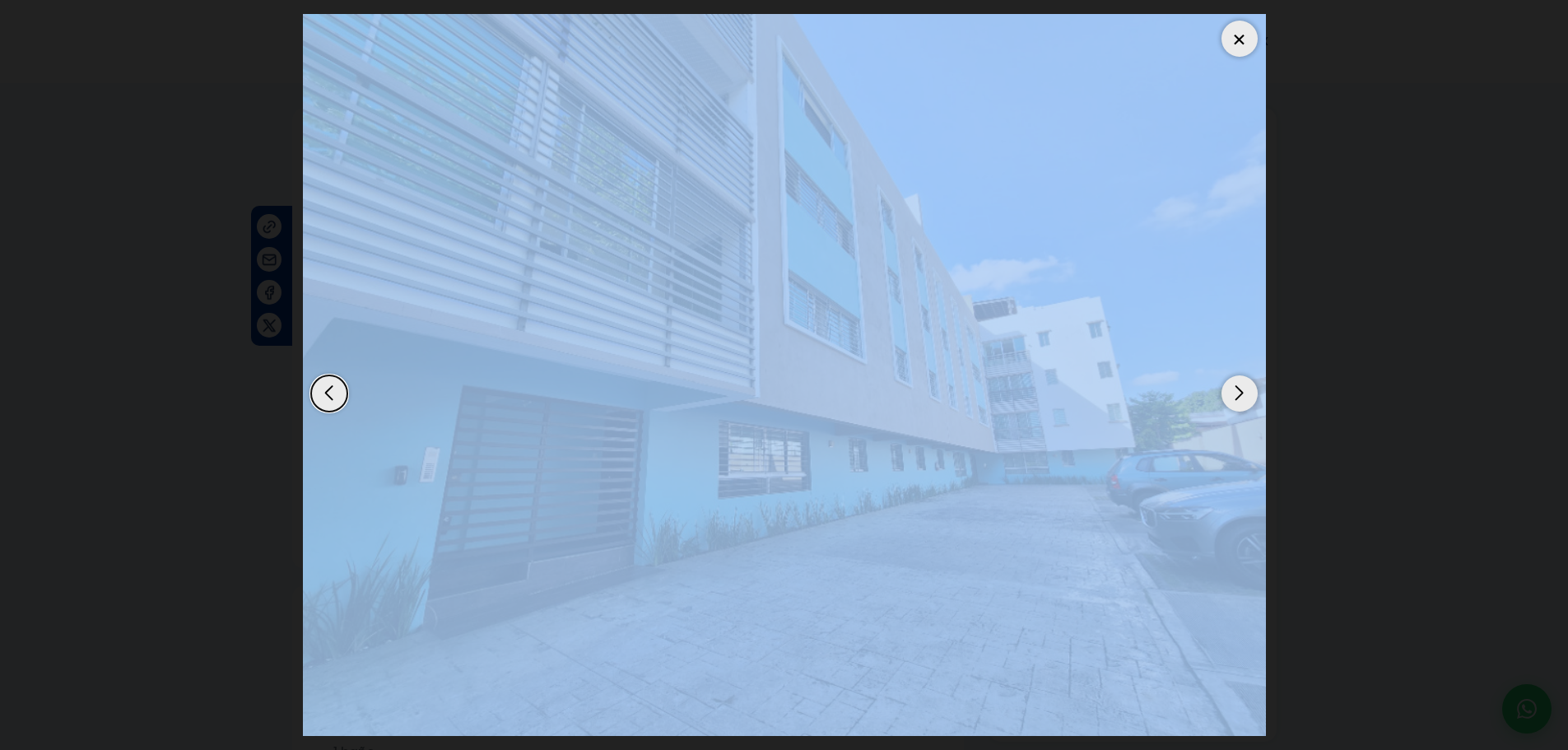
click at [1235, 391] on div "Next slide" at bounding box center [1239, 394] width 36 height 36
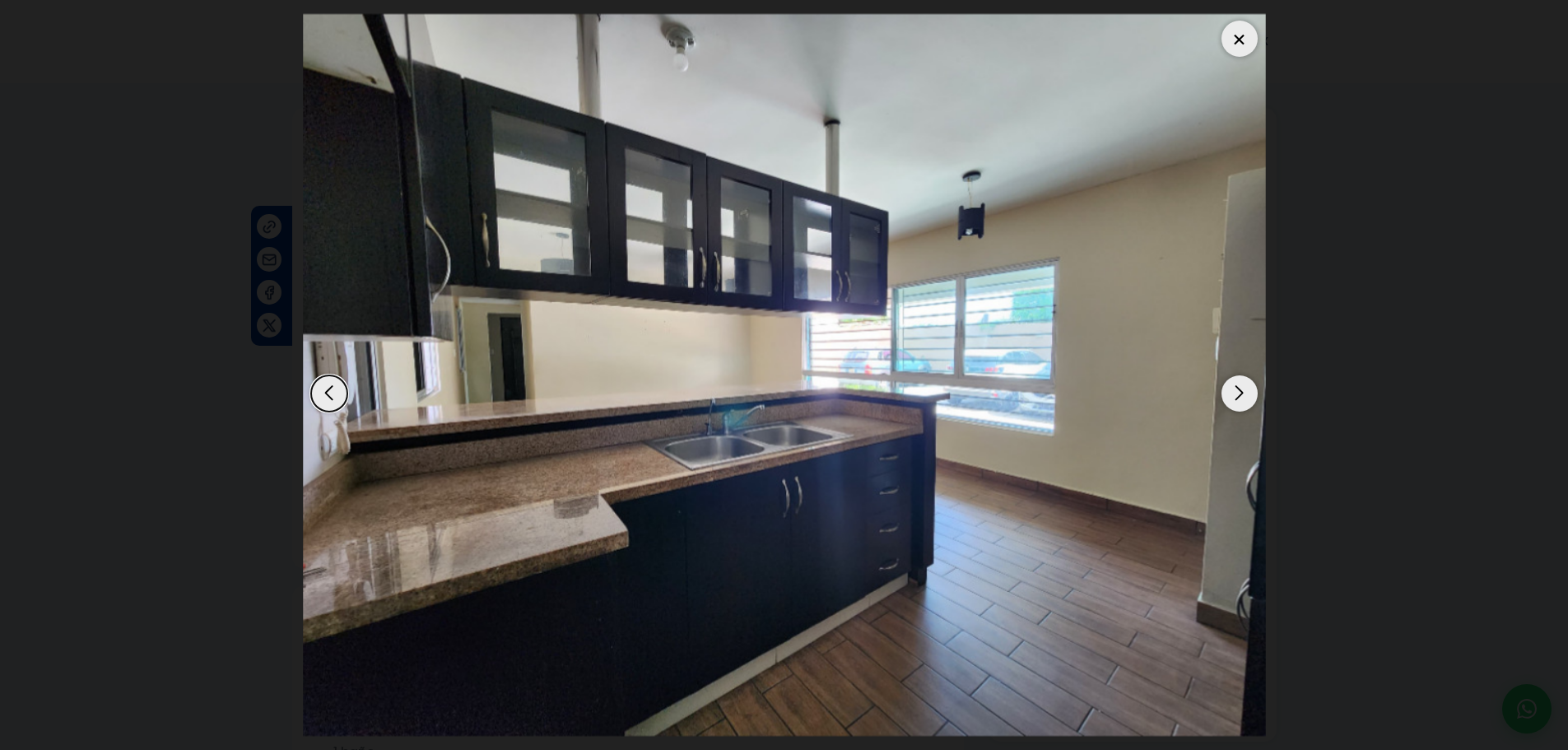
click at [1278, 399] on dialog at bounding box center [784, 375] width 988 height 750
click at [1278, 469] on dialog at bounding box center [784, 375] width 988 height 750
click at [1278, 398] on dialog at bounding box center [784, 375] width 988 height 750
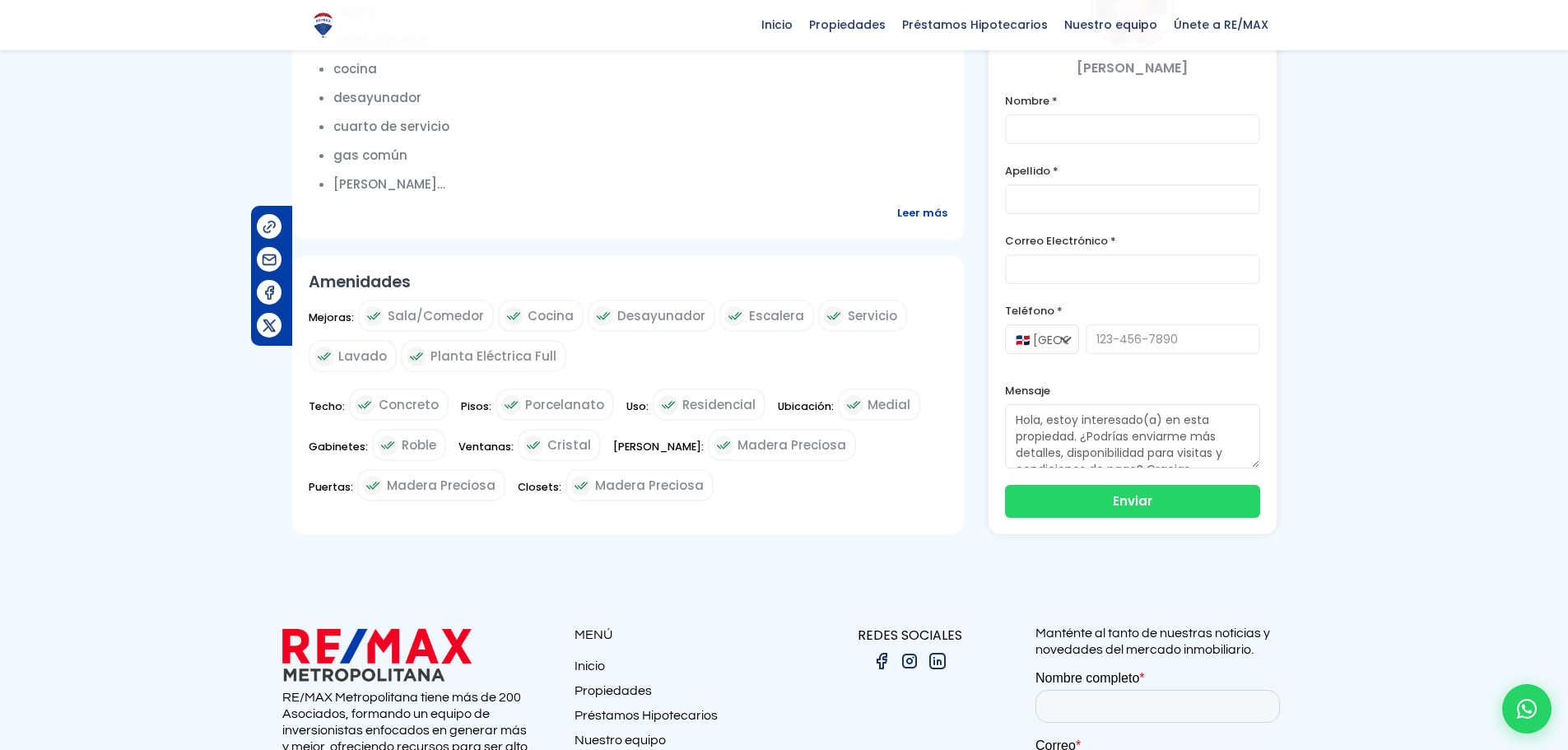
scroll to position [741, 0]
